Goal: Navigation & Orientation: Find specific page/section

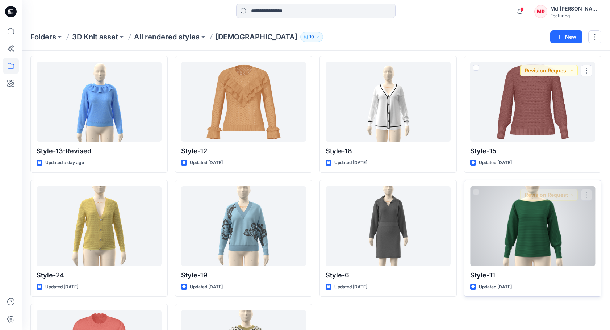
scroll to position [619, 0]
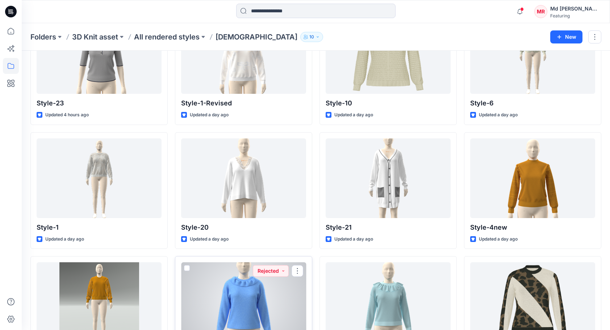
scroll to position [0, 0]
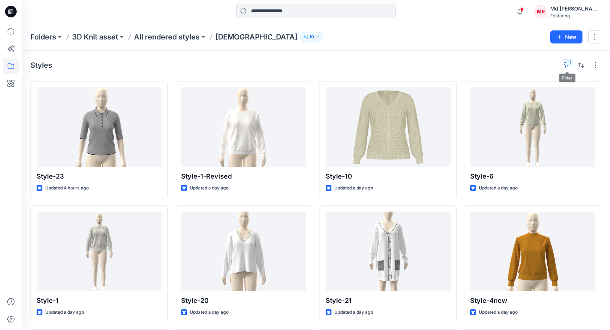
click at [569, 62] on button "1" at bounding box center [566, 65] width 12 height 12
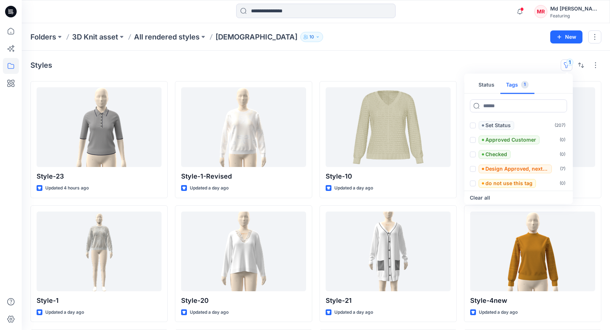
click at [519, 85] on button "Tags 1" at bounding box center [517, 84] width 34 height 17
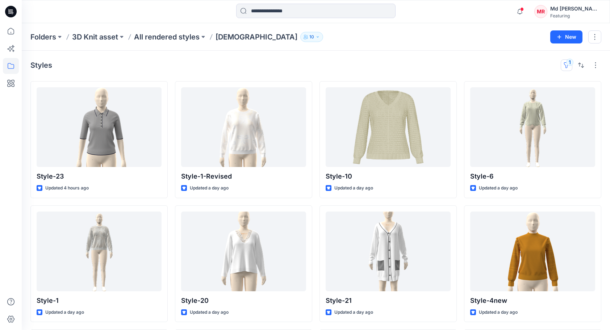
click at [566, 60] on button "1" at bounding box center [566, 65] width 12 height 12
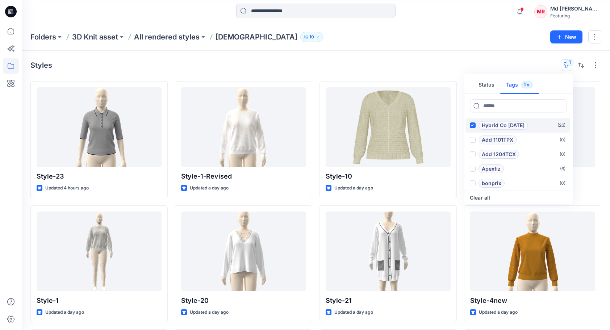
click at [473, 124] on icon at bounding box center [472, 125] width 3 height 3
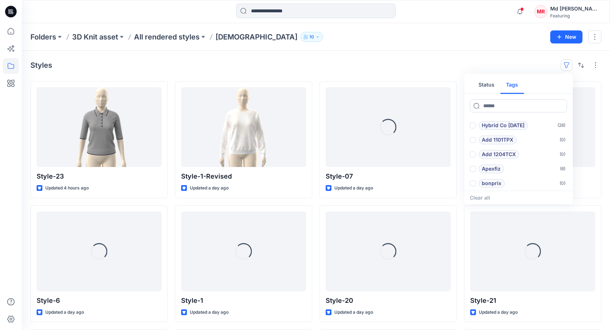
click at [440, 62] on div "Styles Status Tags Hybrid Co [DATE] ( 26 ) Add 1101TPX ( 0 ) Add 1204TCX ( 0 ) …" at bounding box center [315, 65] width 571 height 12
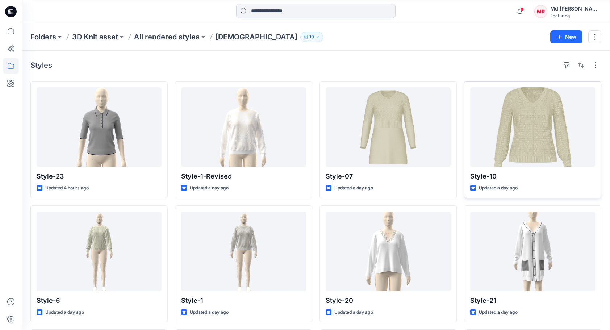
click at [222, 67] on div "Styles" at bounding box center [315, 65] width 571 height 12
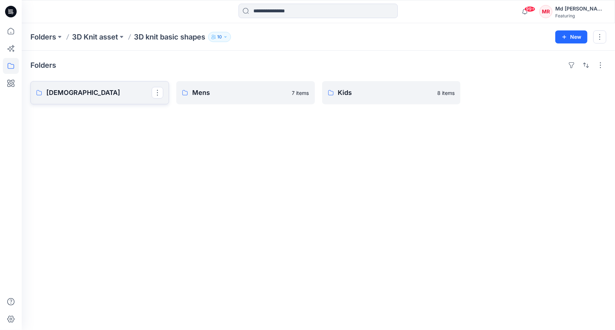
click at [93, 99] on link "[DEMOGRAPHIC_DATA]" at bounding box center [99, 92] width 139 height 23
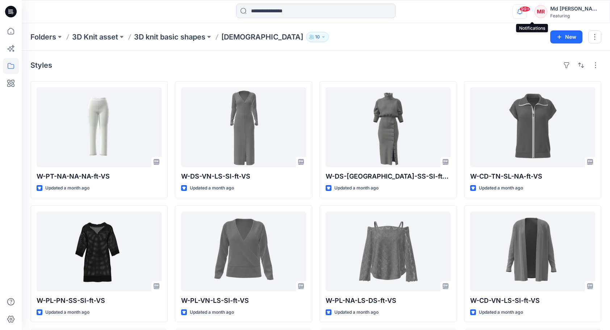
click at [526, 12] on icon "button" at bounding box center [520, 11] width 14 height 14
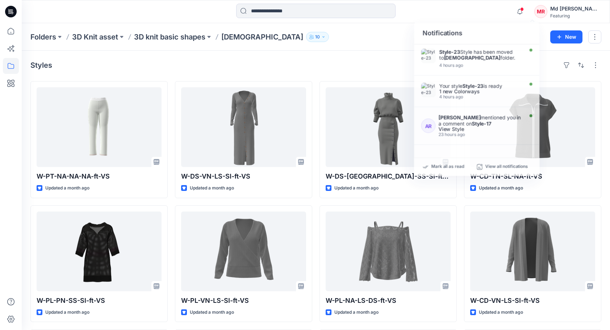
click at [384, 26] on div "Folders 3D Knit asset 3D knit basic shapes Ladies 10 New" at bounding box center [316, 37] width 588 height 28
